Goal: Understand process/instructions: Learn how to perform a task or action

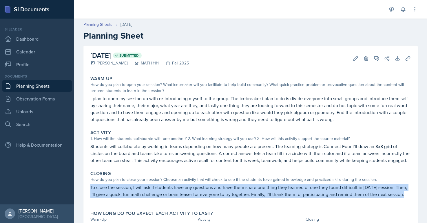
scroll to position [31, 0]
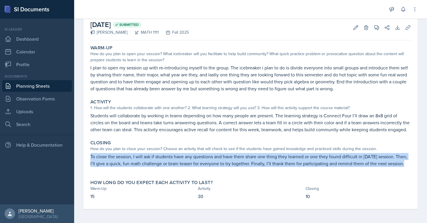
click at [235, 159] on p "To close the session, I will ask if students have any questions and have them s…" at bounding box center [250, 160] width 320 height 14
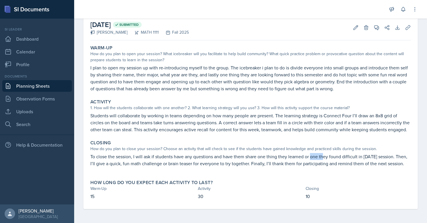
drag, startPoint x: 311, startPoint y: 156, endPoint x: 328, endPoint y: 154, distance: 17.3
click at [329, 155] on p "To close the session, I will ask if students have any questions and have them s…" at bounding box center [250, 160] width 320 height 14
click at [279, 156] on p "To close the session, I will ask if students have any questions and have them s…" at bounding box center [250, 160] width 320 height 14
drag, startPoint x: 279, startPoint y: 156, endPoint x: 311, endPoint y: 152, distance: 33.0
click at [312, 153] on p "To close the session, I will ask if students have any questions and have them s…" at bounding box center [250, 160] width 320 height 14
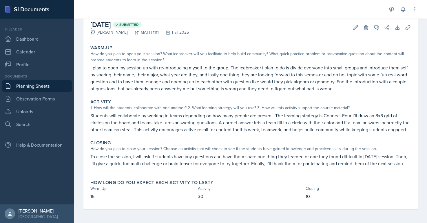
click at [279, 155] on p "To close the session, I will ask if students have any questions and have them s…" at bounding box center [250, 160] width 320 height 14
drag, startPoint x: 279, startPoint y: 155, endPoint x: 391, endPoint y: 156, distance: 111.6
click at [391, 156] on p "To close the session, I will ask if students have any questions and have them s…" at bounding box center [250, 160] width 320 height 14
copy p "they learned or one they found difficult in [DATE] session."
click at [147, 102] on div "Activity" at bounding box center [250, 102] width 320 height 6
